Goal: Check status

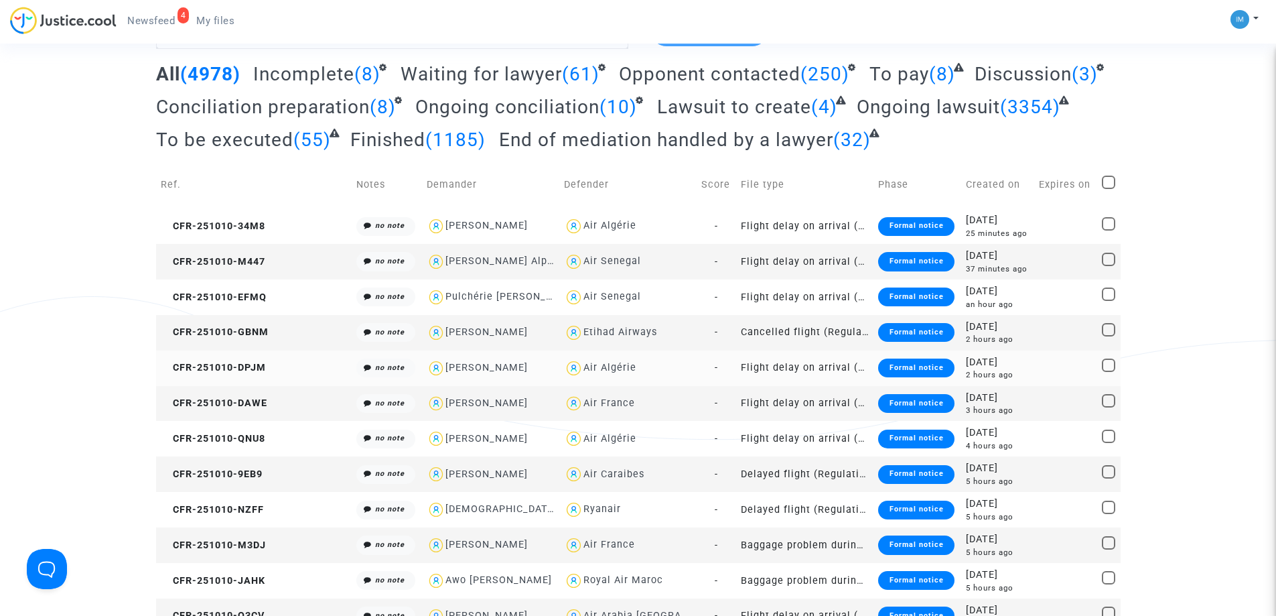
scroll to position [67, 0]
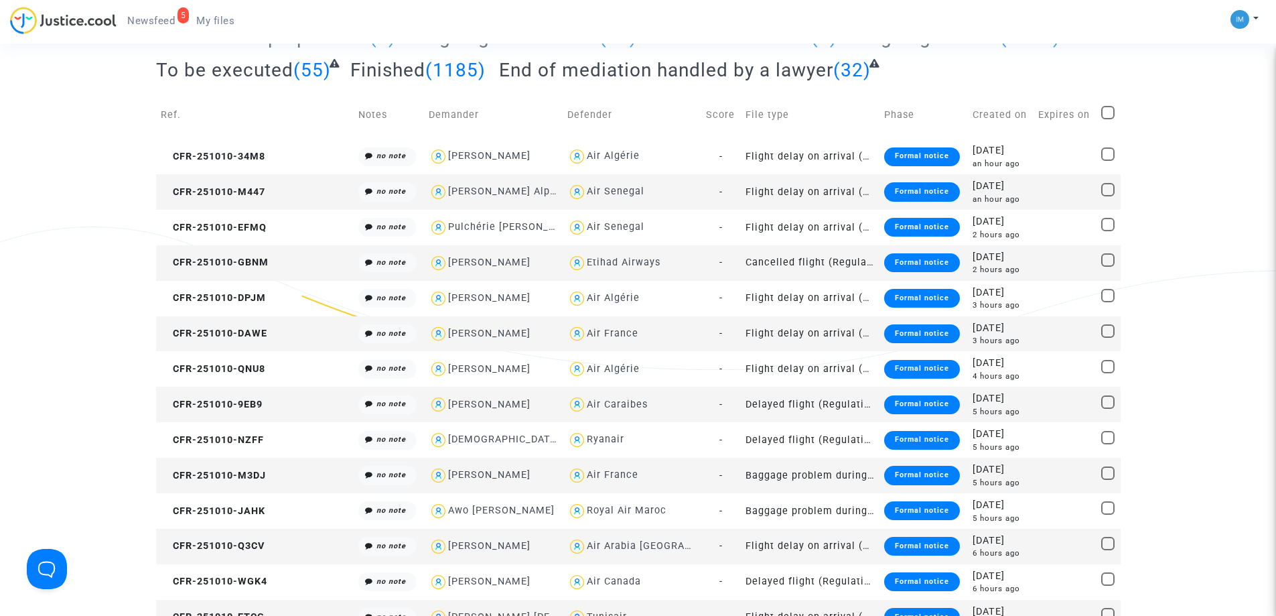
scroll to position [673, 0]
